Goal: Task Accomplishment & Management: Use online tool/utility

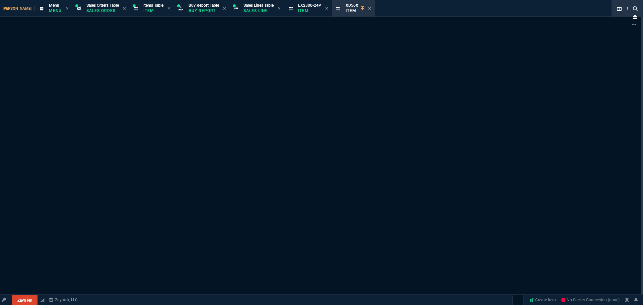
select select "9: OCAM"
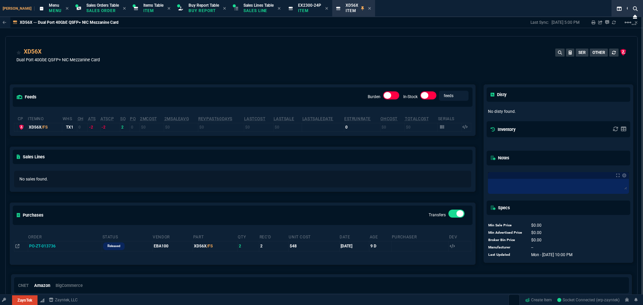
select select "9: OCAM"
